Goal: Information Seeking & Learning: Learn about a topic

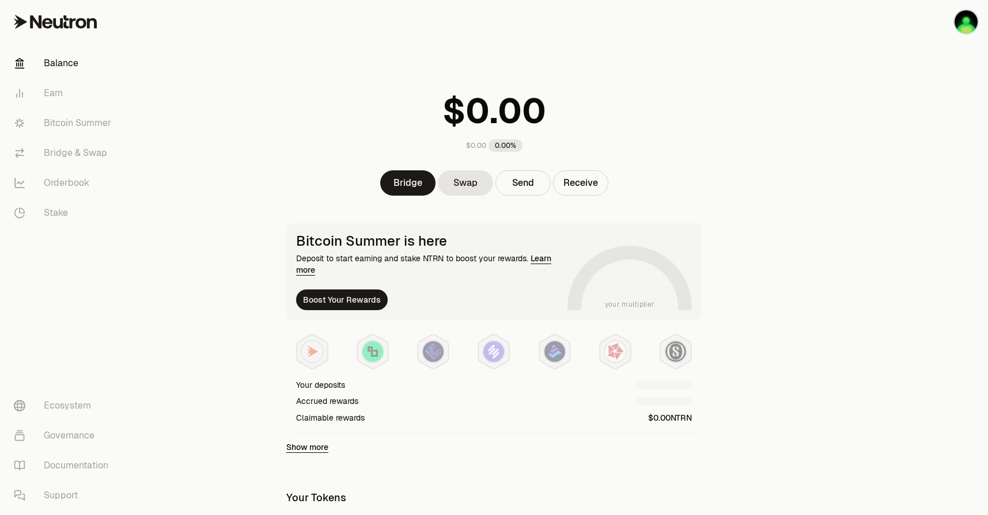
click at [781, 198] on main "$0.00 0.00% Bridge Swap Send Receive Bitcoin Summer is here Deposit to start ea…" at bounding box center [558, 444] width 859 height 889
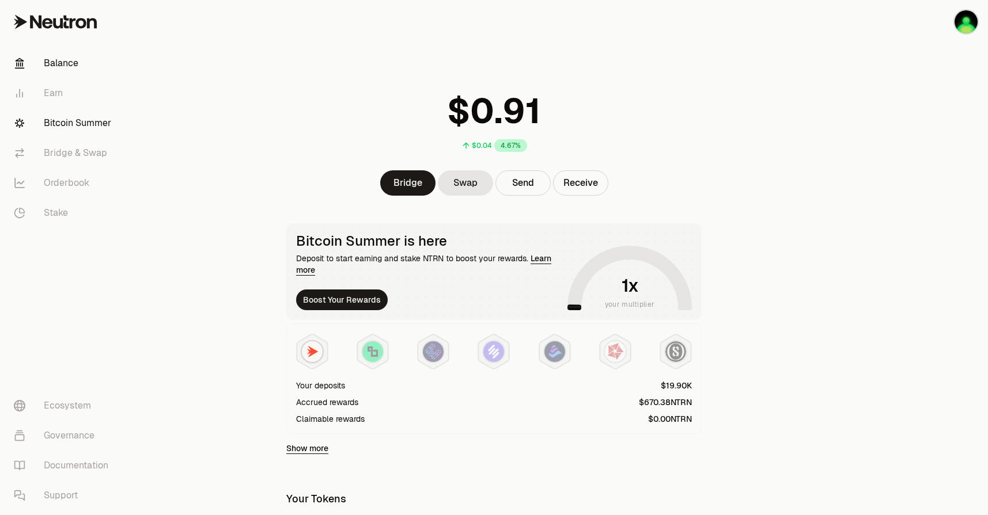
click at [75, 127] on link "Bitcoin Summer" at bounding box center [65, 123] width 120 height 30
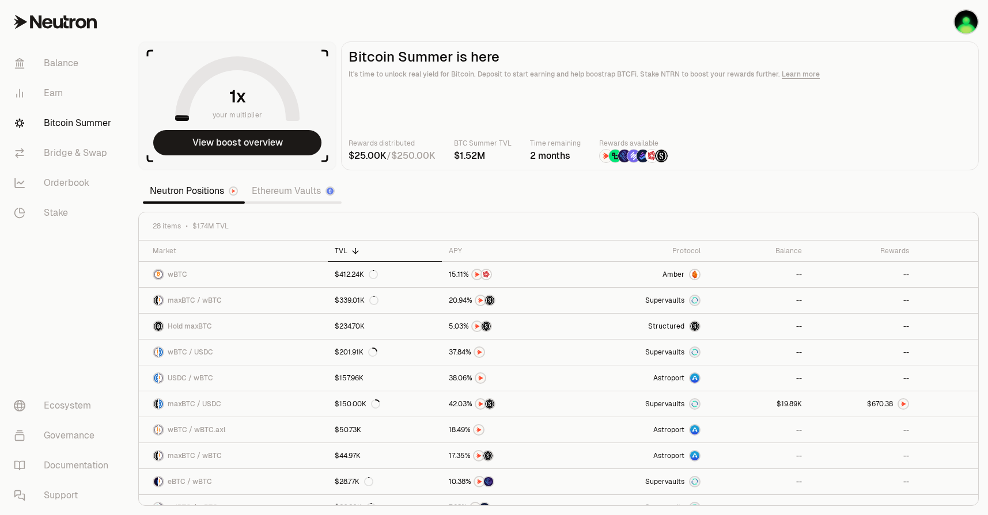
click at [466, 196] on section "your multiplier View boost overview Bitcoin Summer is here It's time to unlock …" at bounding box center [558, 257] width 859 height 515
drag, startPoint x: 466, startPoint y: 183, endPoint x: 435, endPoint y: 192, distance: 32.4
click at [435, 192] on section "your multiplier View boost overview Bitcoin Summer is here It's time to unlock …" at bounding box center [558, 257] width 859 height 515
drag, startPoint x: 435, startPoint y: 191, endPoint x: 423, endPoint y: 191, distance: 12.1
click at [423, 191] on section "your multiplier View boost overview Bitcoin Summer is here It's time to unlock …" at bounding box center [558, 257] width 859 height 515
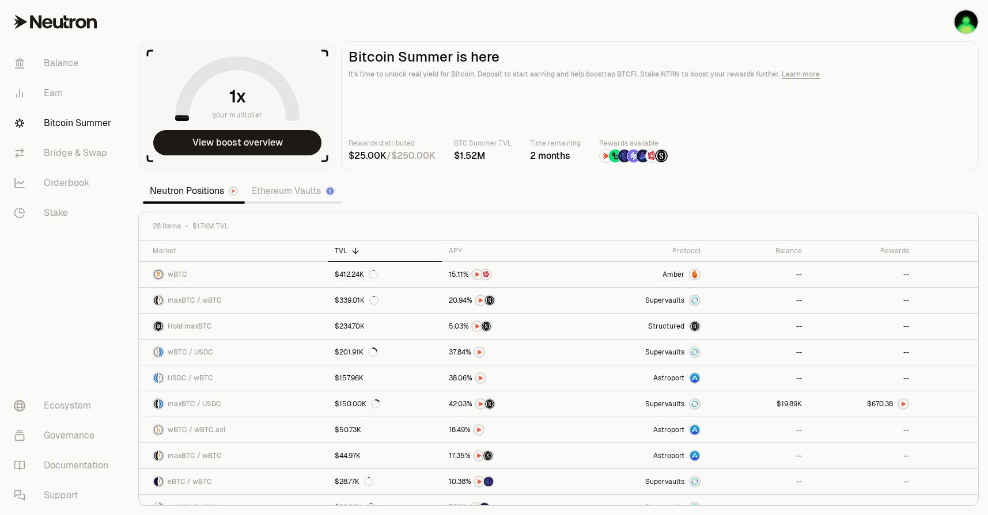
drag, startPoint x: 426, startPoint y: 189, endPoint x: 419, endPoint y: 188, distance: 6.9
click at [419, 188] on section "your multiplier View boost overview Bitcoin Summer is here It's time to unlock …" at bounding box center [558, 257] width 859 height 515
